Goal: Check status: Check status

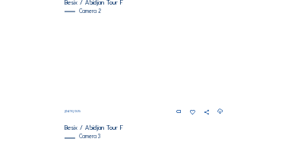
scroll to position [289, 0]
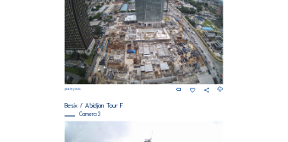
click at [167, 68] on img at bounding box center [145, 40] width 160 height 90
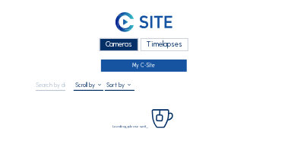
click at [169, 64] on link "My C-Site" at bounding box center [144, 65] width 87 height 13
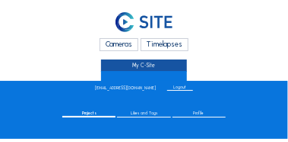
click at [167, 67] on link "My C-Site" at bounding box center [144, 65] width 87 height 13
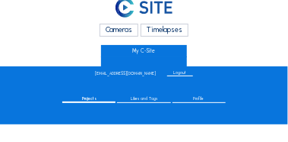
scroll to position [30, 0]
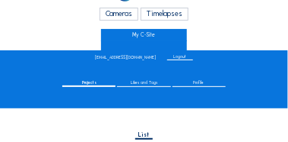
click at [129, 17] on div "Cameras" at bounding box center [120, 14] width 40 height 13
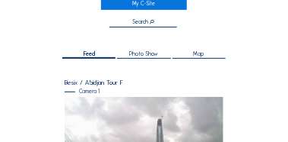
scroll to position [14, 0]
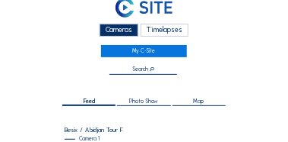
click at [148, 98] on span "Photo Show" at bounding box center [143, 101] width 29 height 6
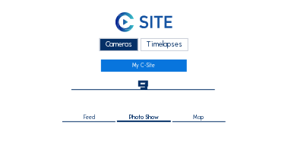
click at [103, 117] on div "Feed" at bounding box center [88, 118] width 53 height 8
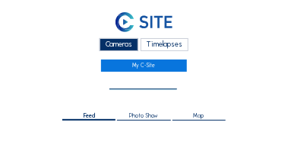
click at [142, 86] on input "text" at bounding box center [144, 84] width 68 height 7
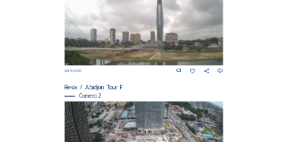
scroll to position [213, 0]
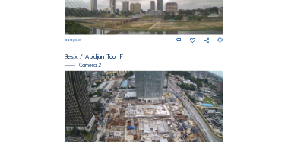
click at [159, 99] on img at bounding box center [145, 116] width 160 height 90
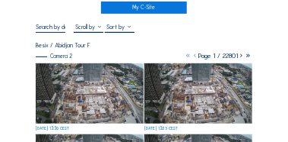
scroll to position [76, 0]
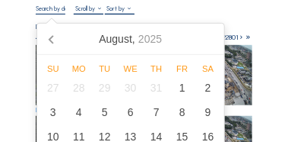
click at [59, 11] on input "text" at bounding box center [51, 9] width 30 height 8
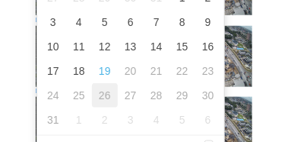
scroll to position [91, 0]
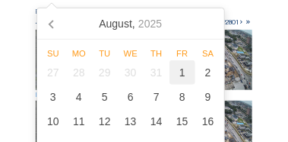
click at [180, 73] on div "1" at bounding box center [183, 72] width 26 height 24
type input "[DATE] 13:30"
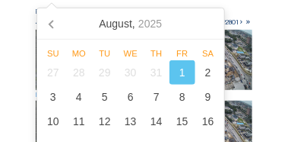
scroll to position [14, 0]
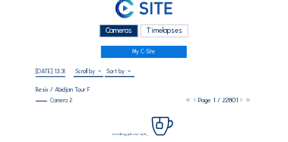
click at [212, 52] on div "Cameras Timelapses My C-Site" at bounding box center [144, 25] width 216 height 65
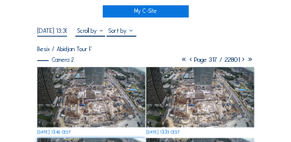
scroll to position [59, 0]
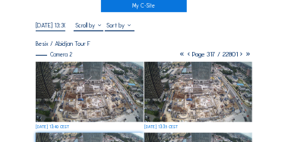
click at [97, 91] on img at bounding box center [89, 92] width 107 height 60
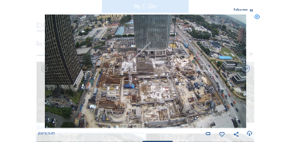
click at [250, 132] on icon at bounding box center [250, 133] width 6 height 8
click at [248, 132] on icon at bounding box center [250, 133] width 6 height 8
